Goal: Task Accomplishment & Management: Manage account settings

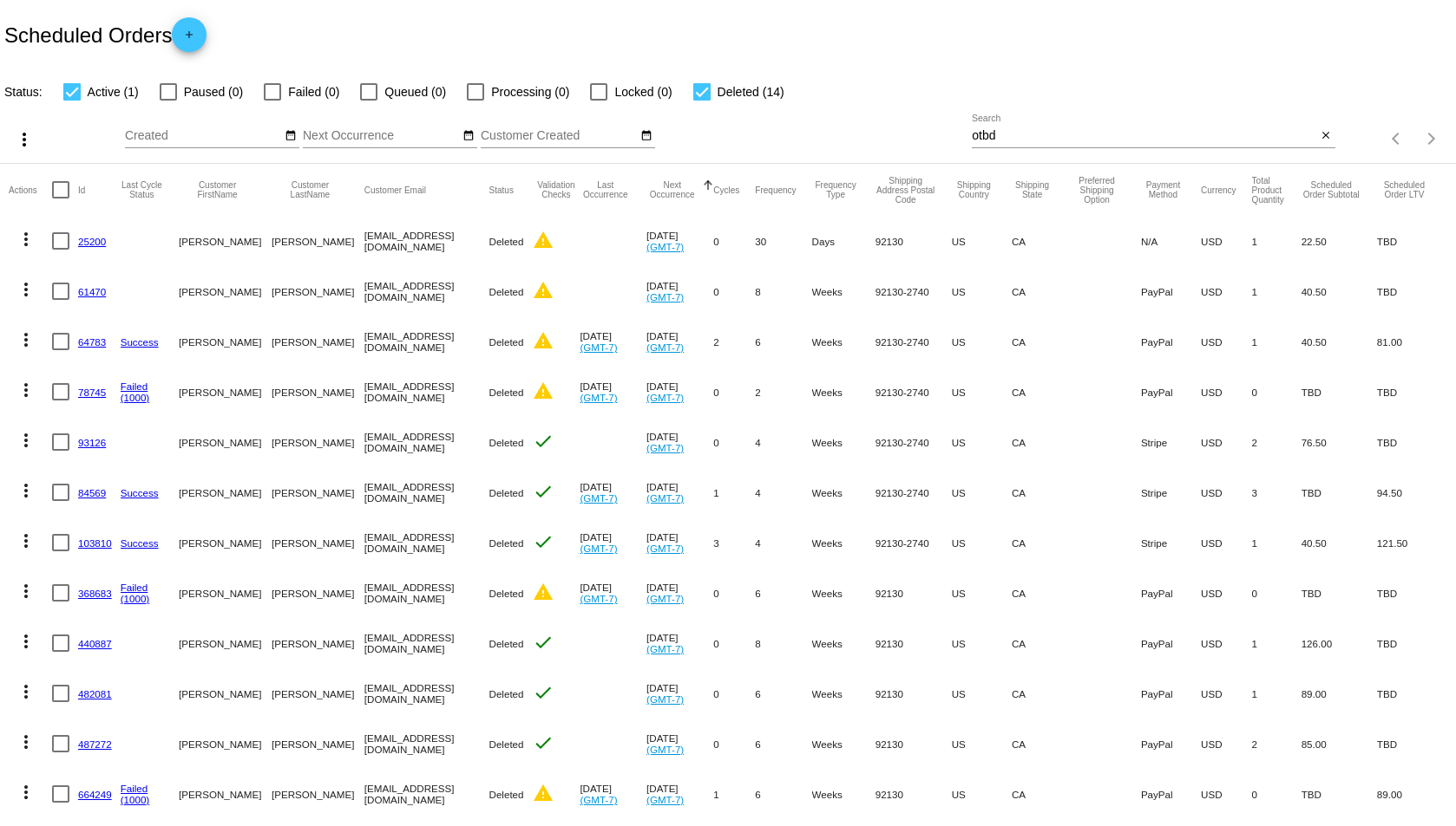
click at [1017, 135] on input "otbd" at bounding box center [1144, 136] width 344 height 14
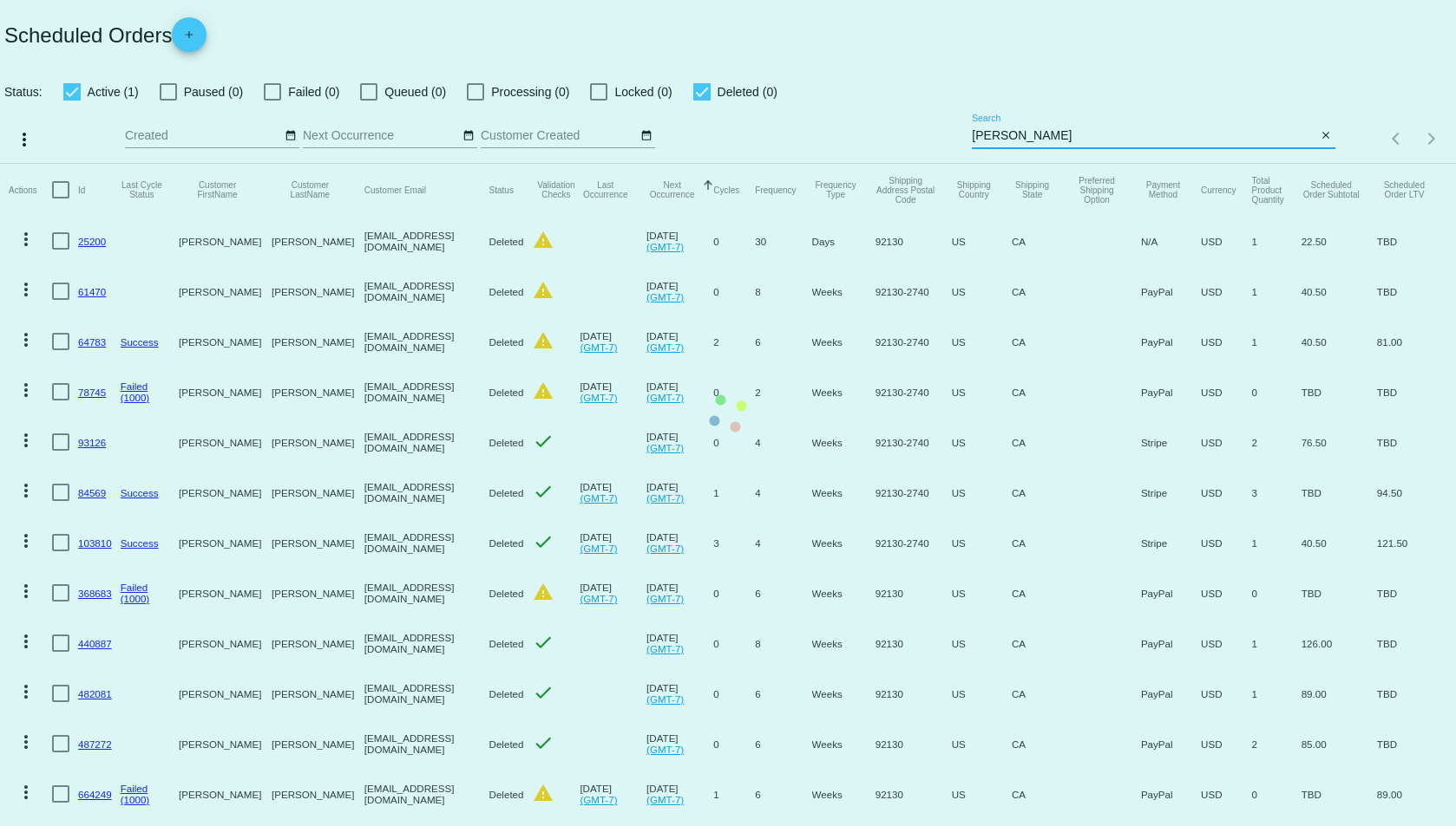
type input "[PERSON_NAME]"
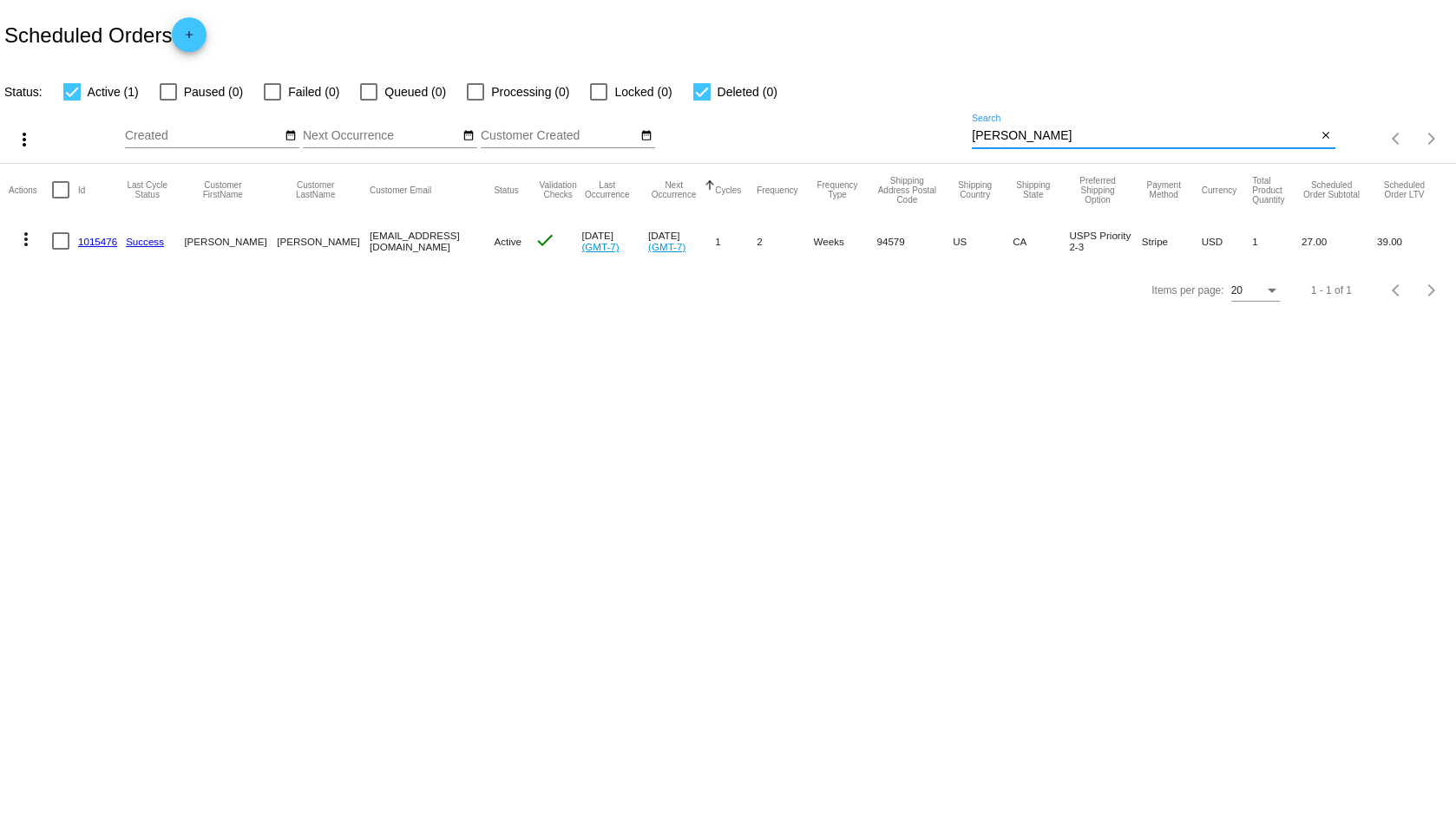
click at [99, 237] on link "1015476" at bounding box center [98, 241] width 39 height 12
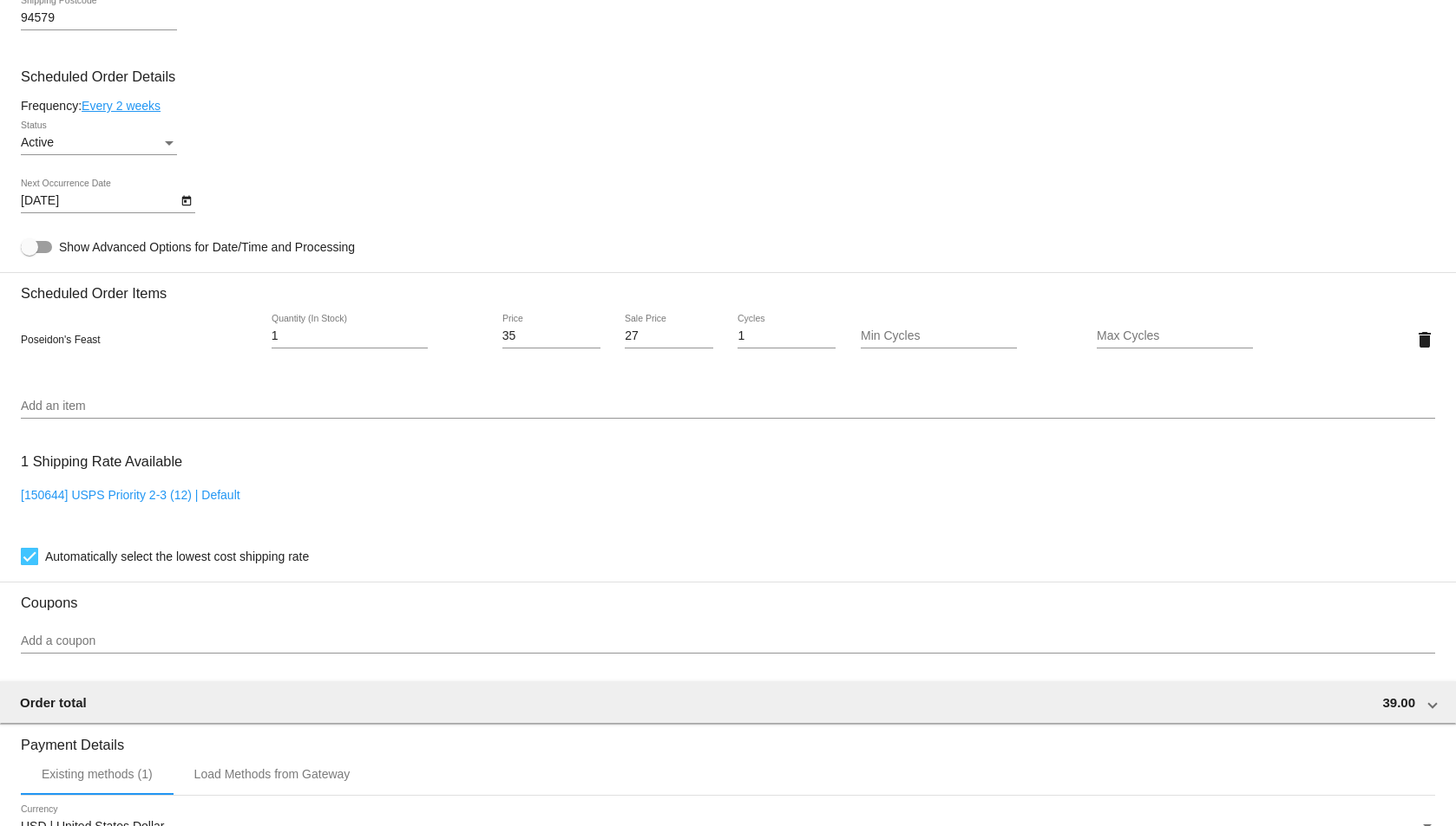
scroll to position [870, 0]
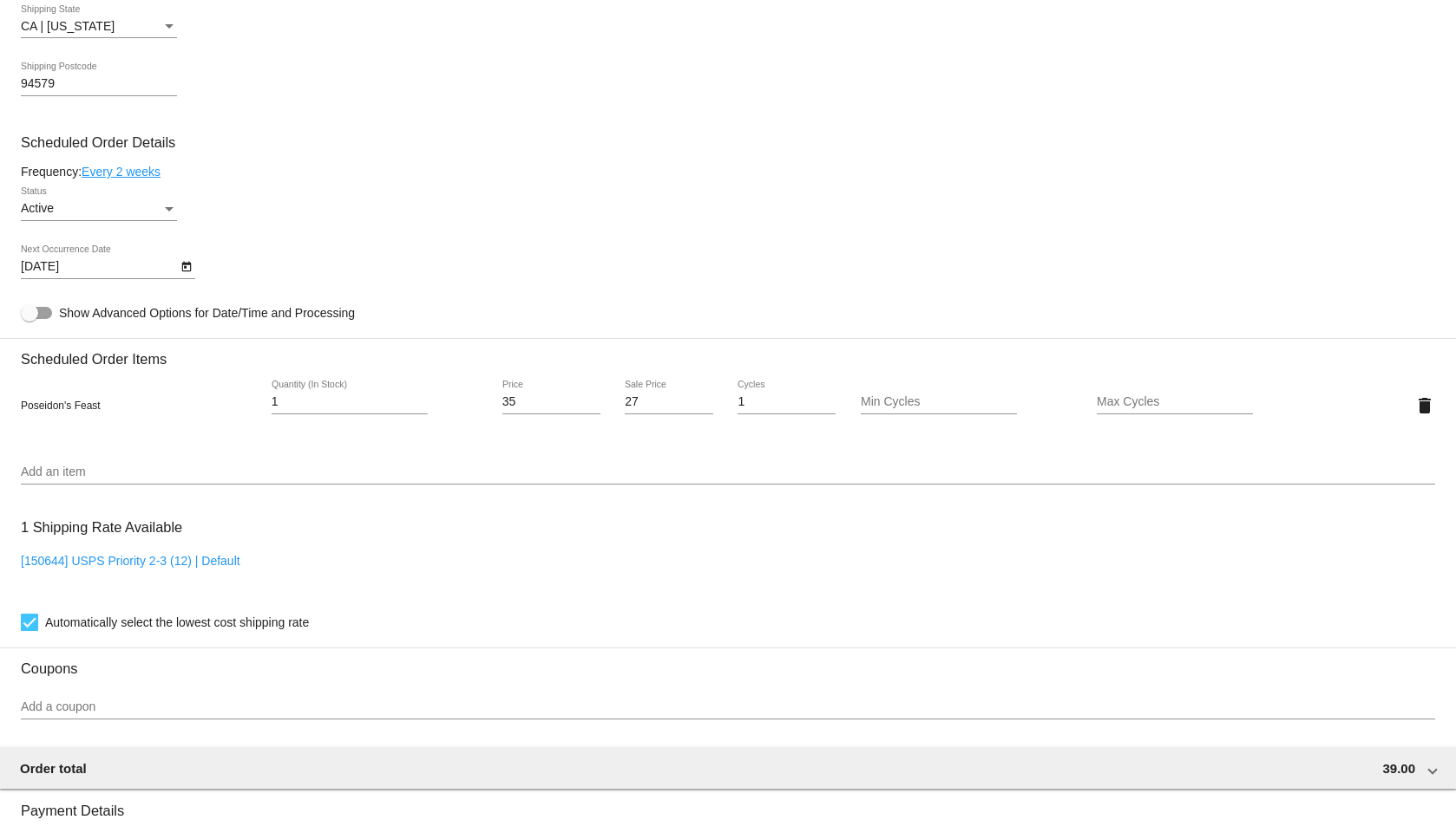
click at [123, 176] on link "Every 2 weeks" at bounding box center [121, 172] width 79 height 14
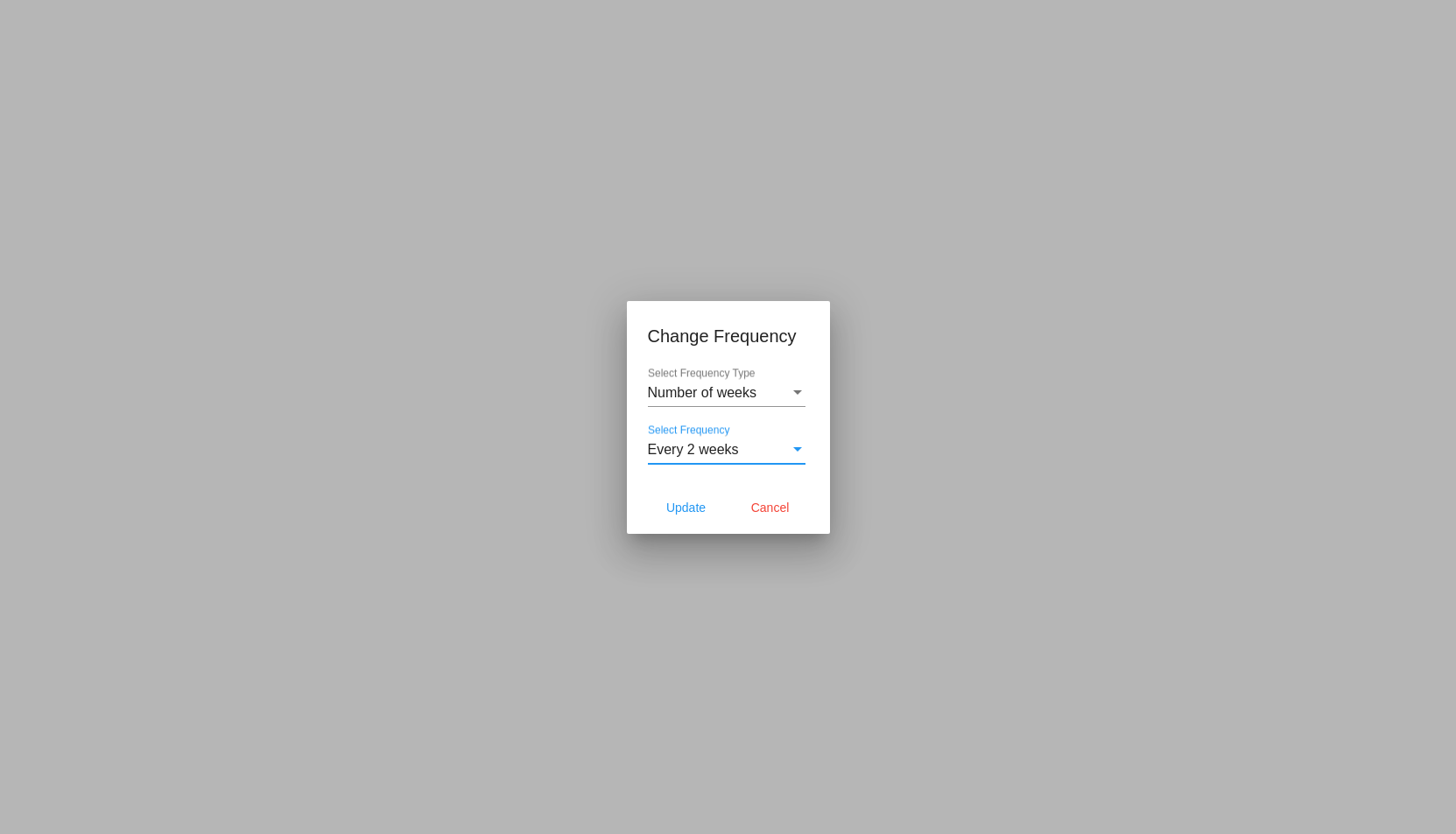
click at [736, 448] on span "Every 2 weeks" at bounding box center [694, 449] width 91 height 15
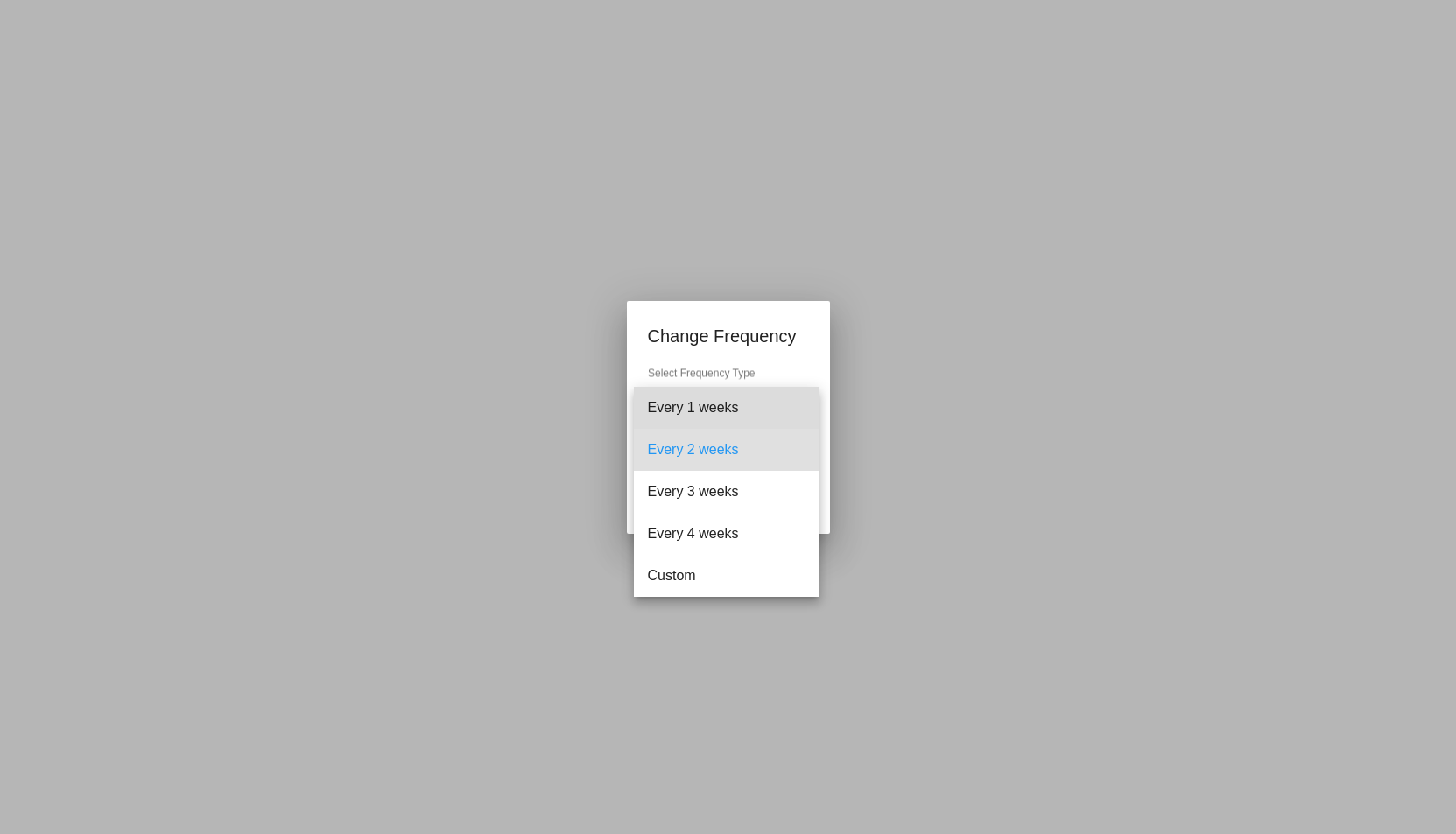
click at [711, 400] on span "Every 1 weeks" at bounding box center [727, 407] width 158 height 42
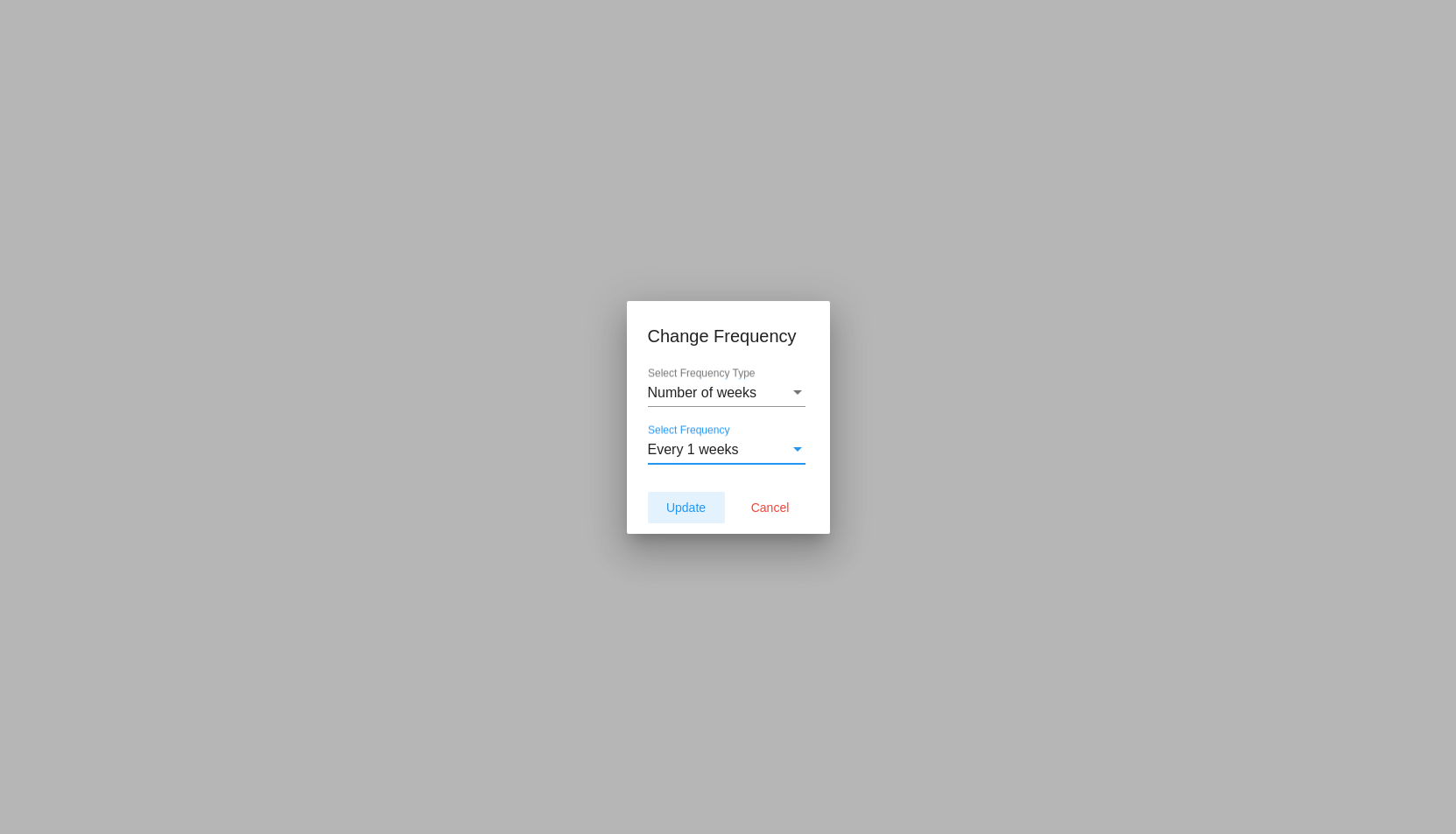
click at [686, 501] on span "Update" at bounding box center [685, 508] width 39 height 14
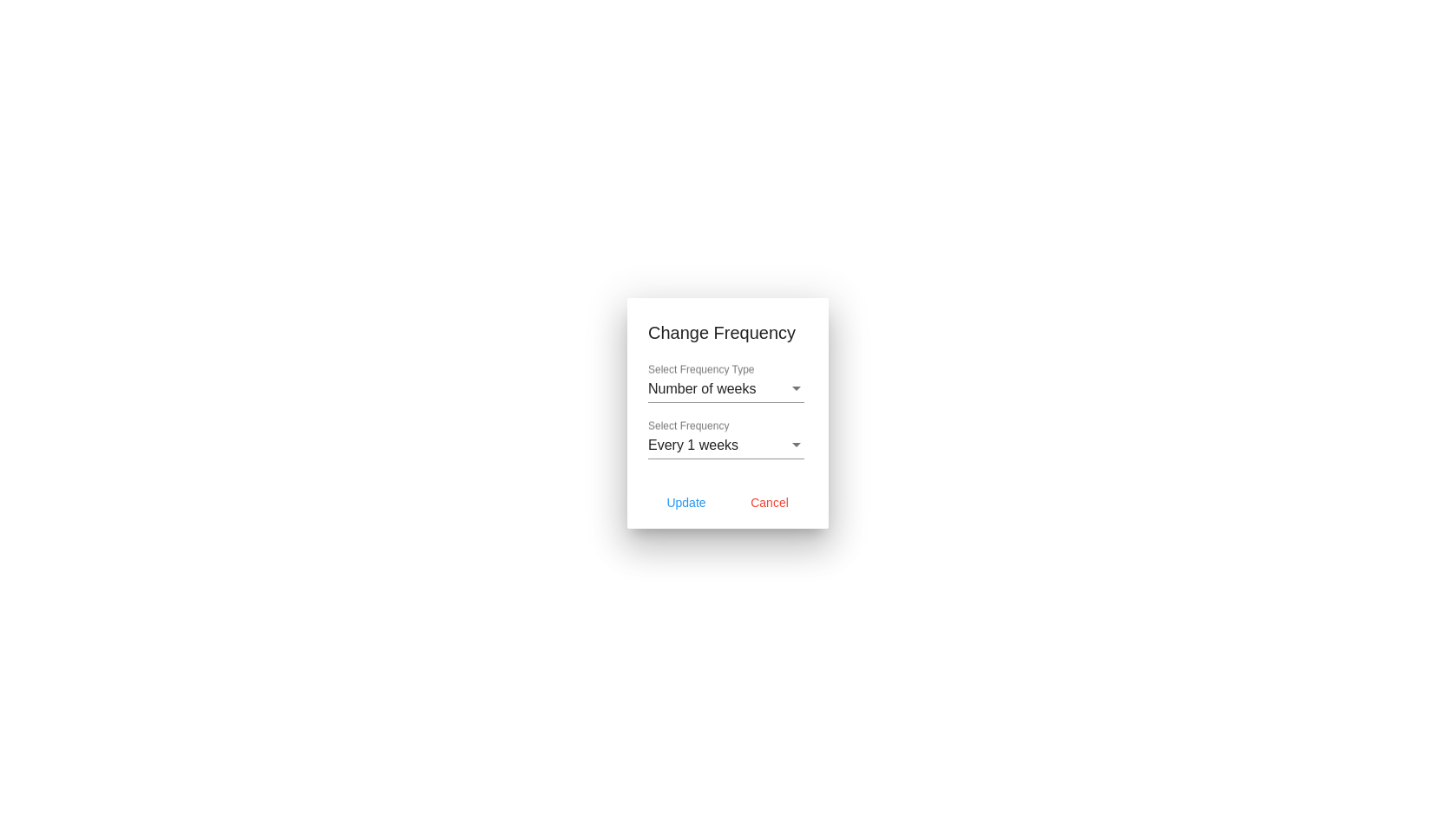
type input "[DATE]"
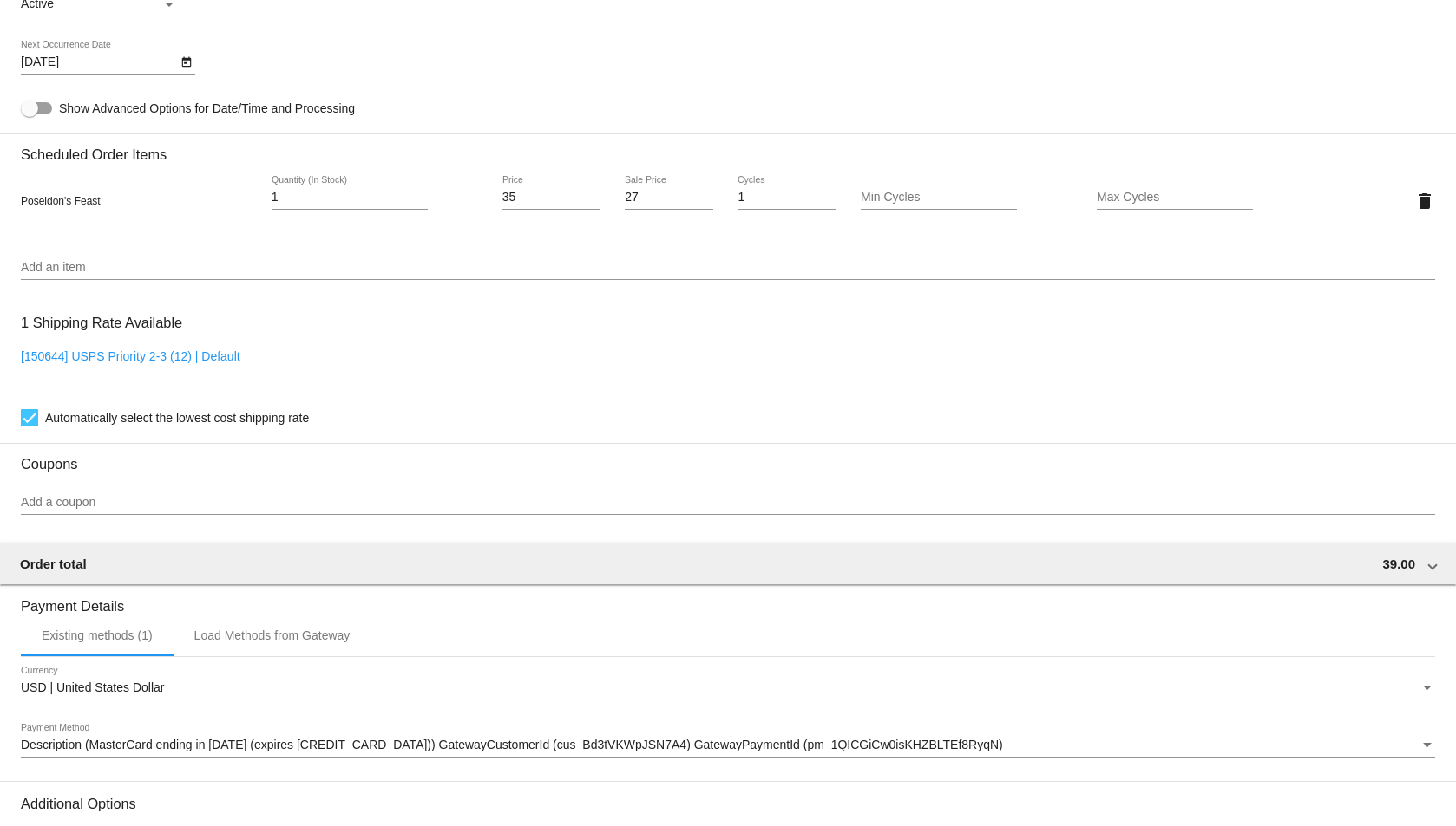
scroll to position [1275, 0]
